Goal: Information Seeking & Learning: Learn about a topic

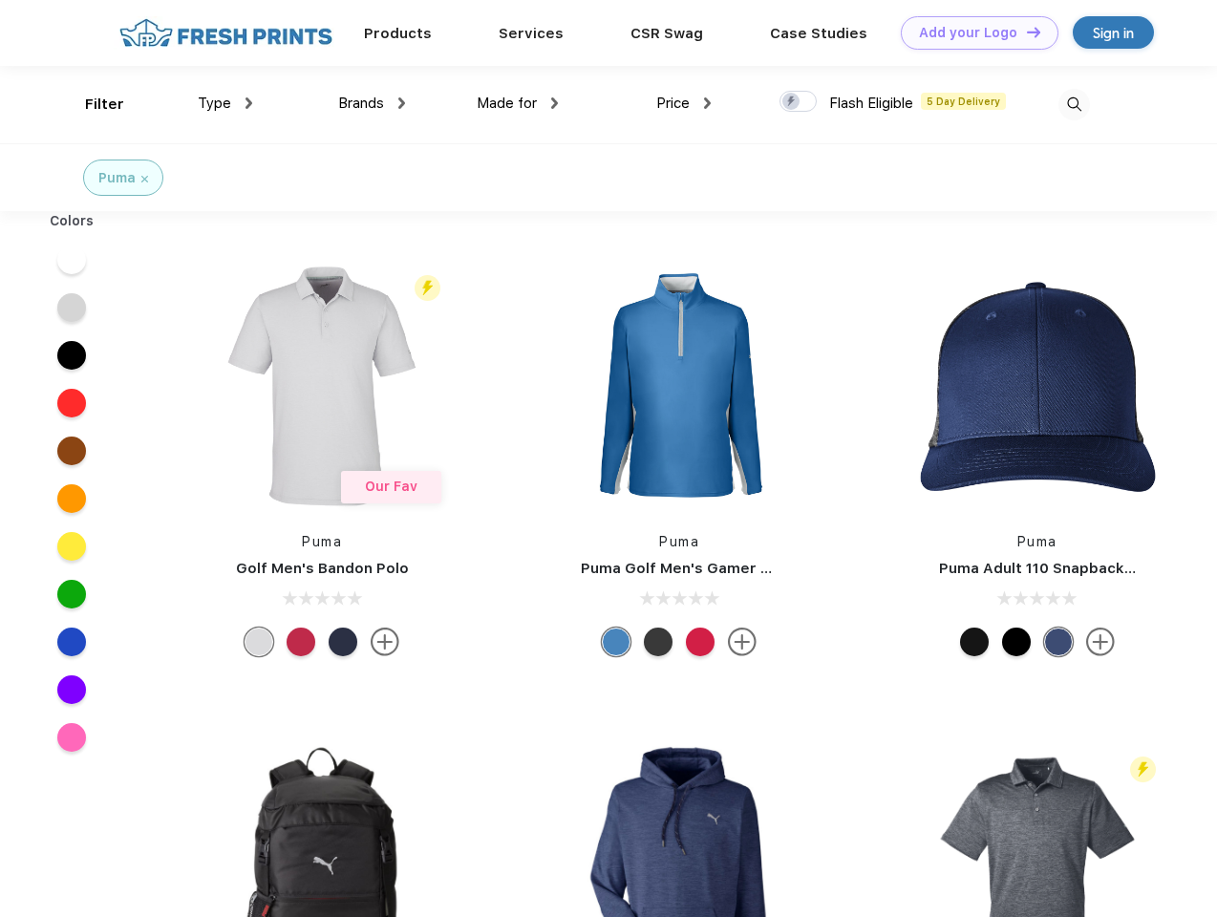
click at [972, 32] on link "Add your Logo Design Tool" at bounding box center [980, 32] width 158 height 33
click at [0, 0] on div "Design Tool" at bounding box center [0, 0] width 0 height 0
click at [1025, 32] on link "Add your Logo Design Tool" at bounding box center [980, 32] width 158 height 33
click at [92, 104] on div "Filter" at bounding box center [104, 105] width 39 height 22
click at [225, 103] on span "Type" at bounding box center [214, 103] width 33 height 17
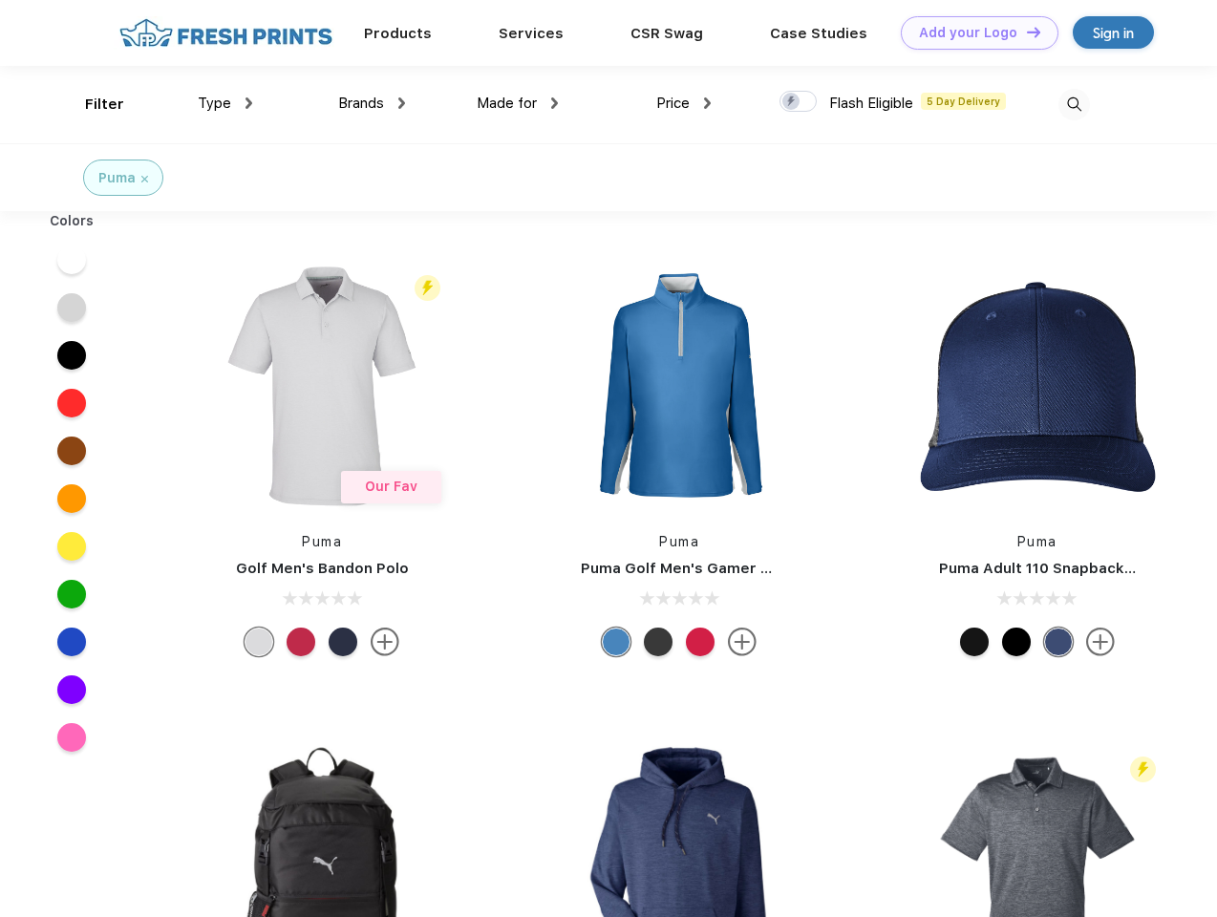
click at [372, 103] on span "Brands" at bounding box center [361, 103] width 46 height 17
click at [518, 103] on span "Made for" at bounding box center [507, 103] width 60 height 17
click at [684, 103] on span "Price" at bounding box center [672, 103] width 33 height 17
click at [799, 102] on div at bounding box center [797, 101] width 37 height 21
click at [792, 102] on input "checkbox" at bounding box center [785, 96] width 12 height 12
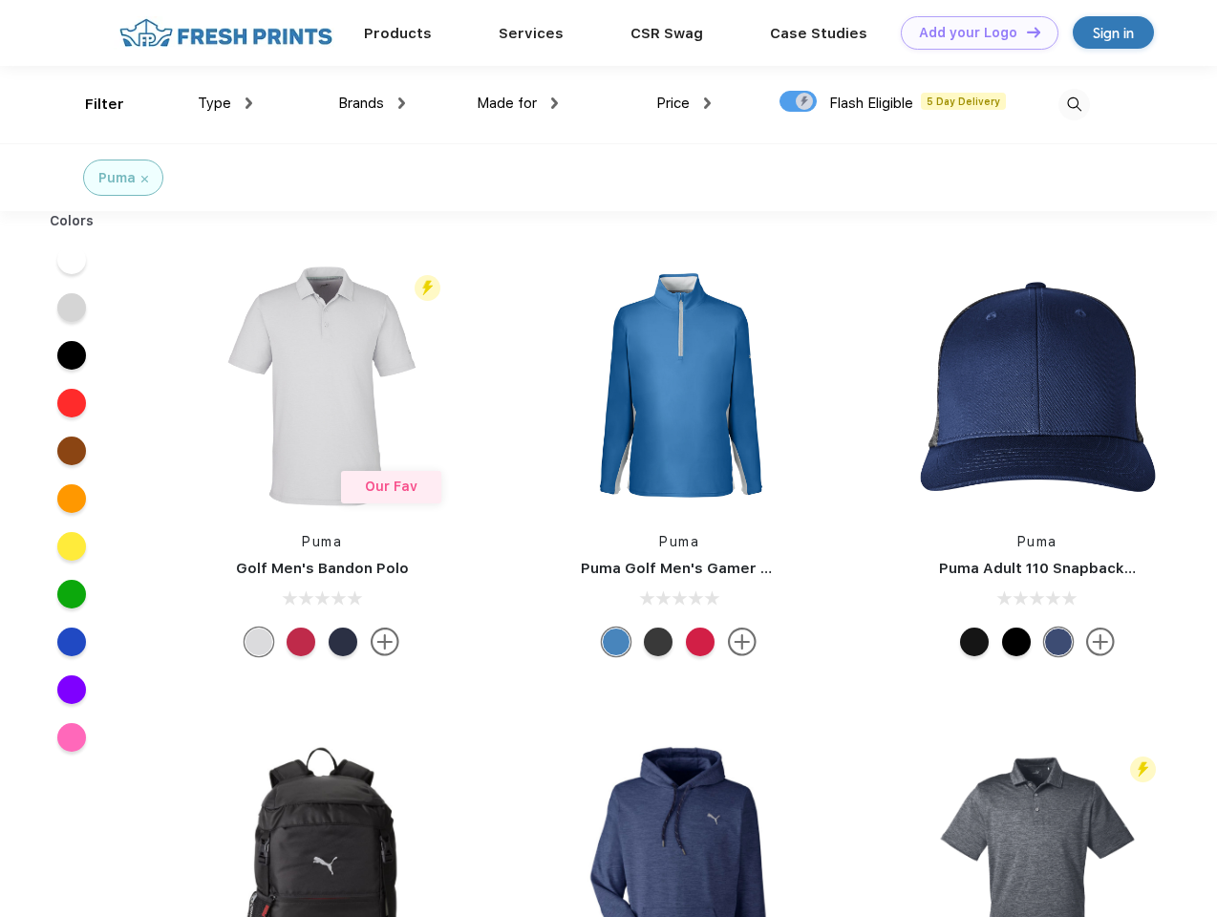
click at [1074, 104] on img at bounding box center [1074, 105] width 32 height 32
